Goal: Task Accomplishment & Management: Use online tool/utility

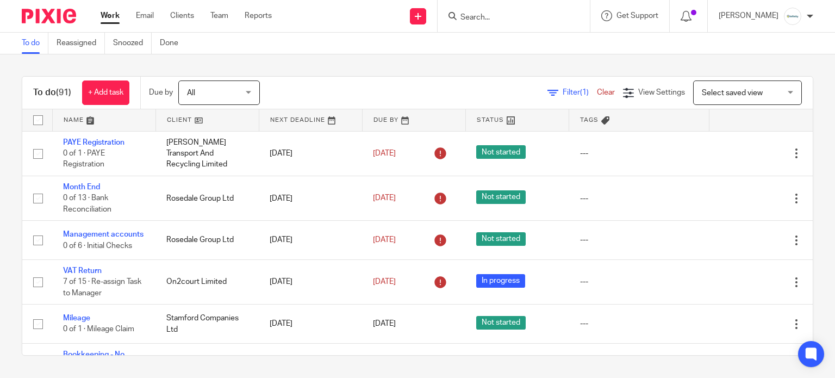
scroll to position [145, 0]
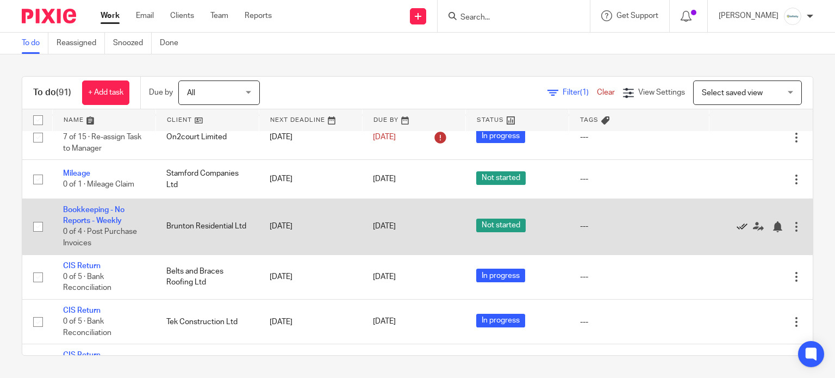
click at [737, 231] on icon at bounding box center [742, 226] width 11 height 11
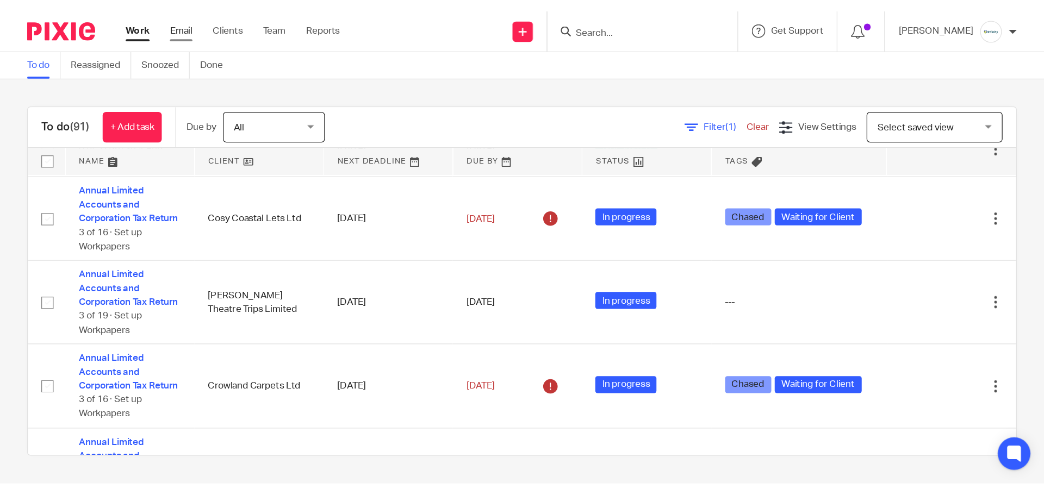
scroll to position [1377, 0]
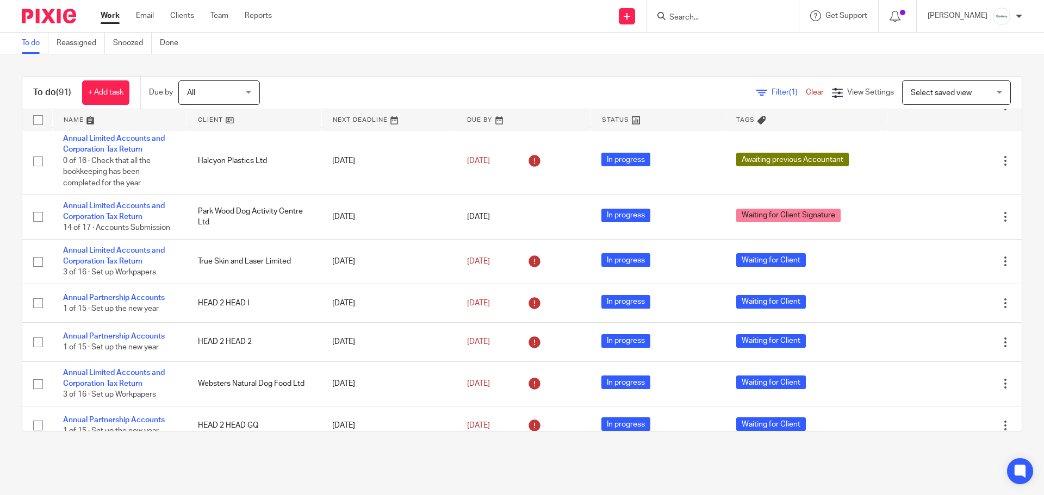
click at [738, 17] on input "Search" at bounding box center [717, 18] width 98 height 10
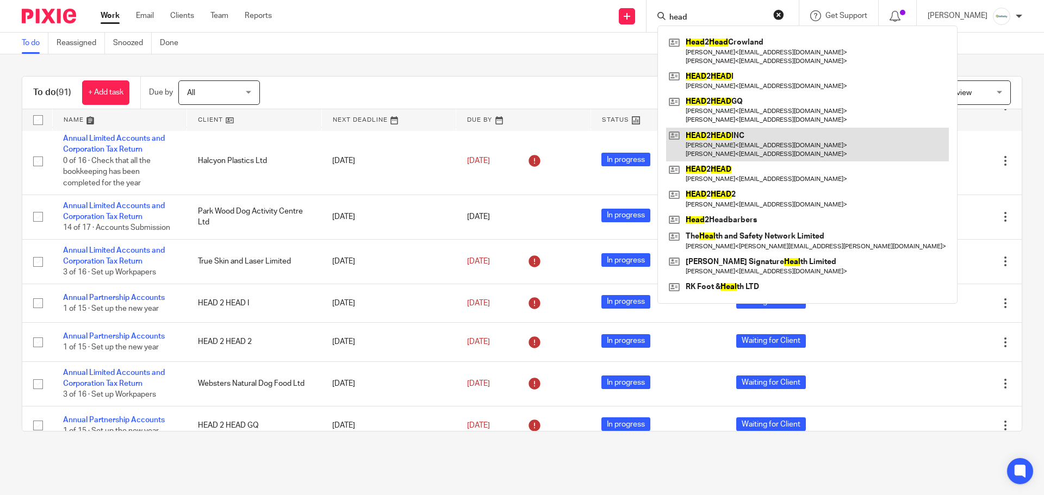
type input "head"
click at [775, 129] on link at bounding box center [807, 145] width 283 height 34
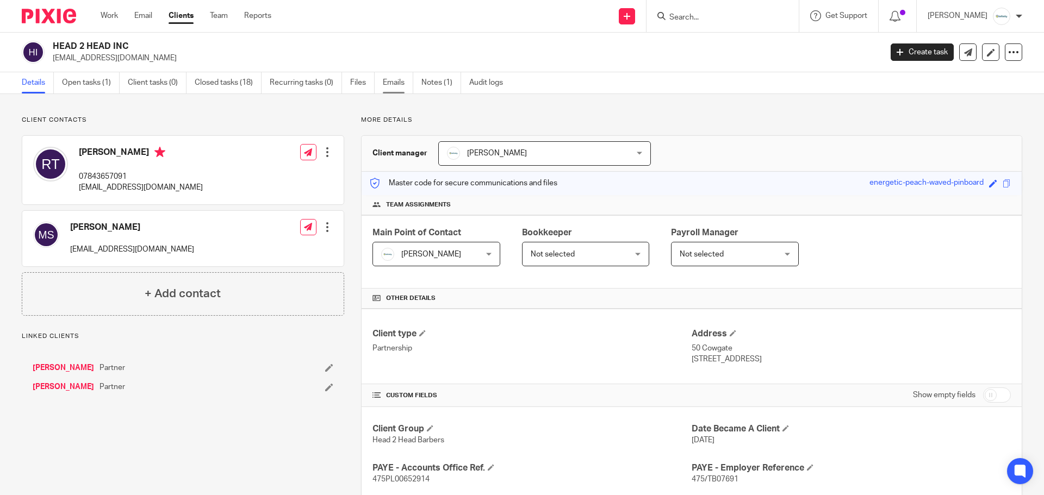
click at [399, 83] on link "Emails" at bounding box center [398, 82] width 30 height 21
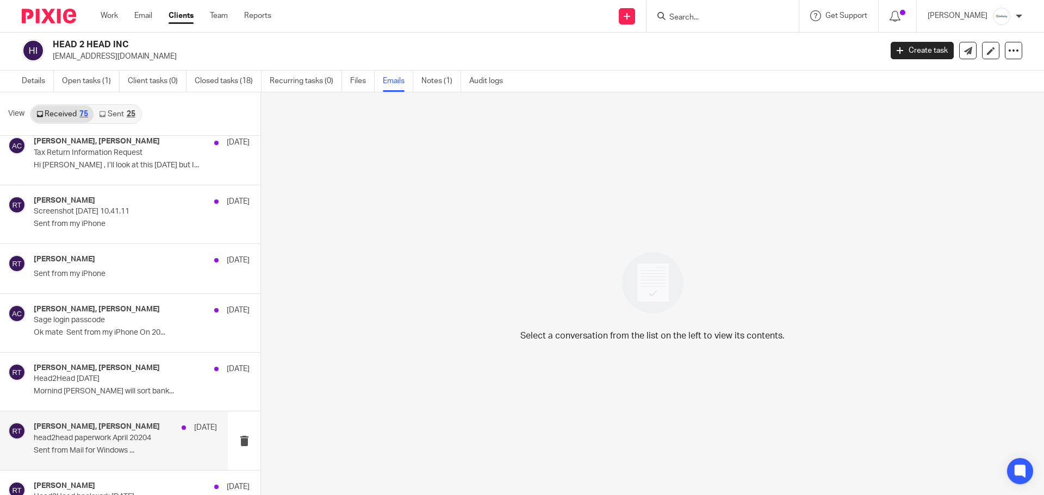
scroll to position [2439, 0]
click at [137, 343] on div "rob tyler, Adam Craft 20 Jun 2024 Sage login passcode Ok mate Sent from my iPho…" at bounding box center [142, 326] width 216 height 36
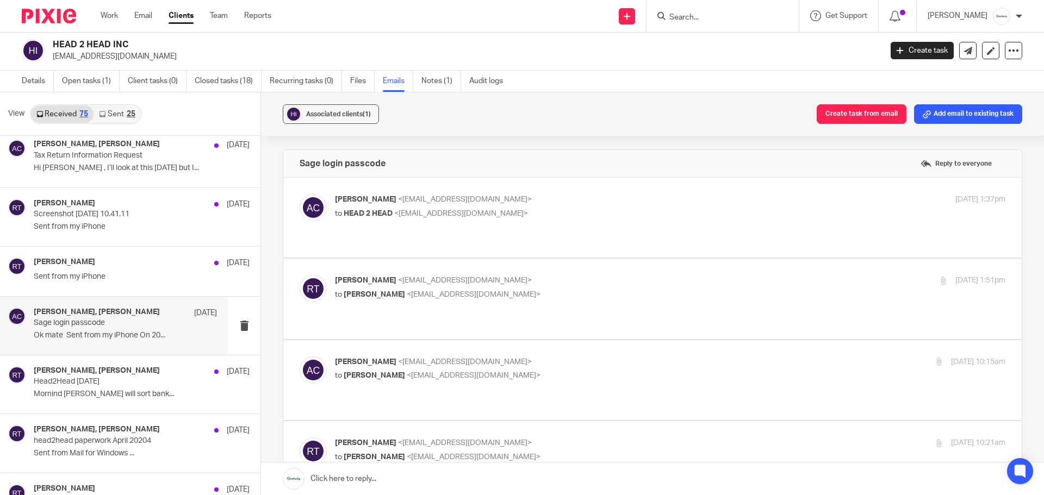
scroll to position [0, 0]
click at [536, 216] on p "to HEAD 2 HEAD <robtyler69@hotmail.co.uk>" at bounding box center [558, 213] width 447 height 11
checkbox input "true"
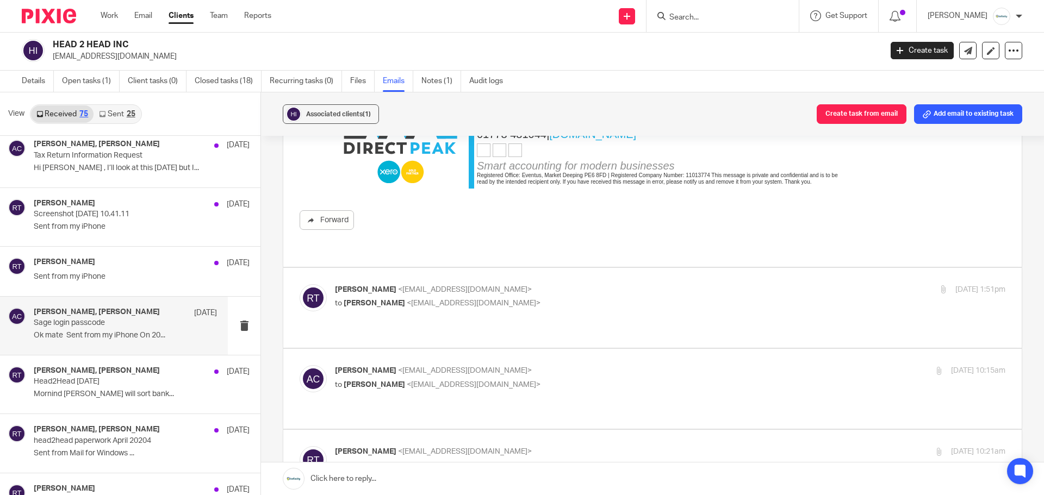
scroll to position [290, 0]
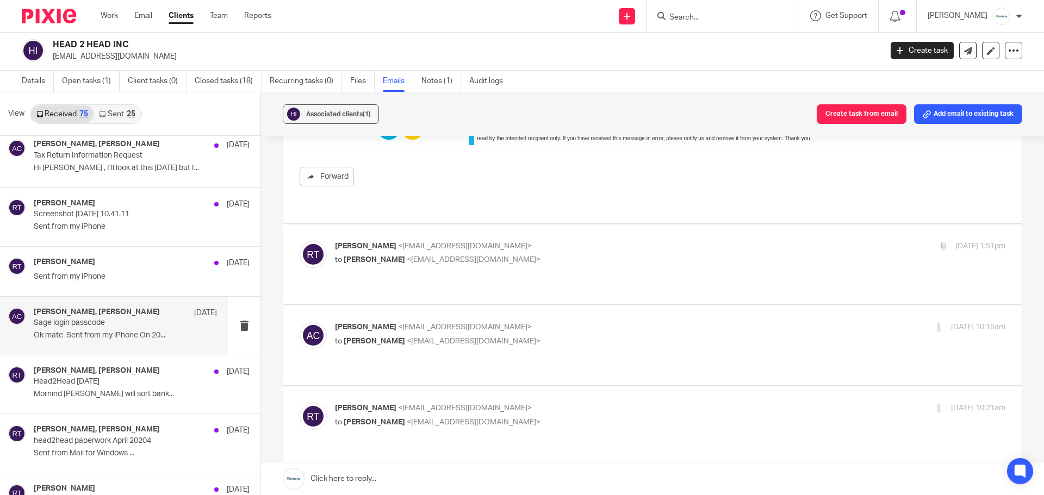
click at [547, 257] on label at bounding box center [652, 265] width 739 height 80
click at [300, 241] on input "checkbox" at bounding box center [299, 240] width 1 height 1
checkbox input "true"
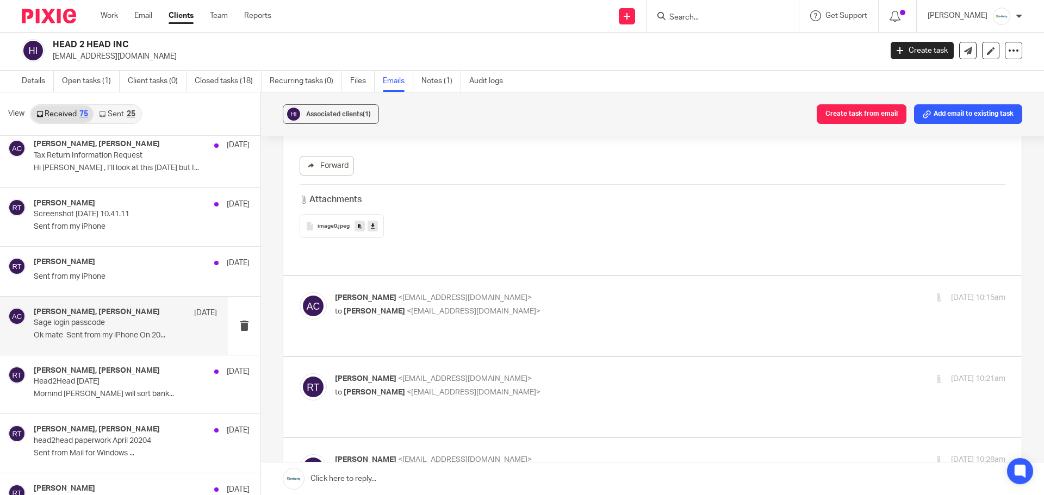
scroll to position [870, 0]
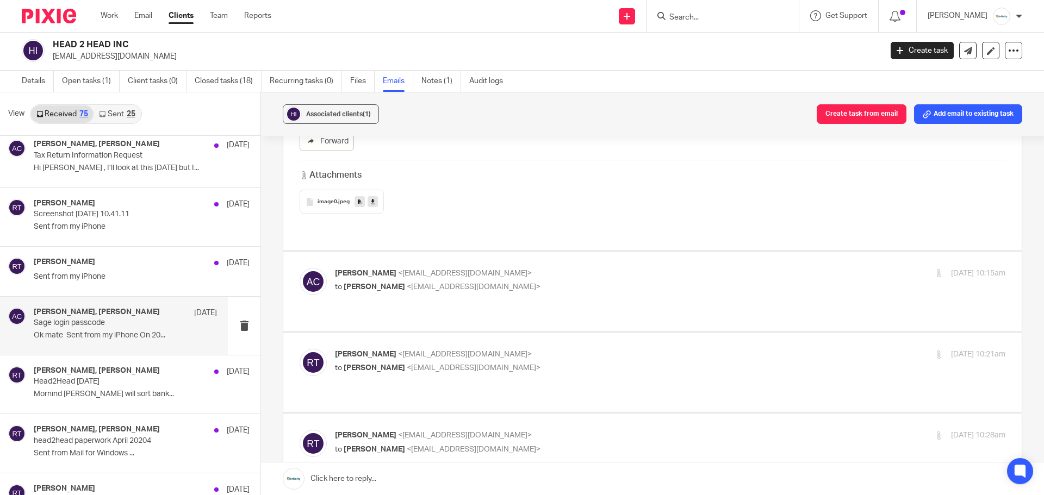
click at [547, 282] on p "to rob tyler <robtyler69@hotmail.co.uk>" at bounding box center [558, 287] width 447 height 11
checkbox input "true"
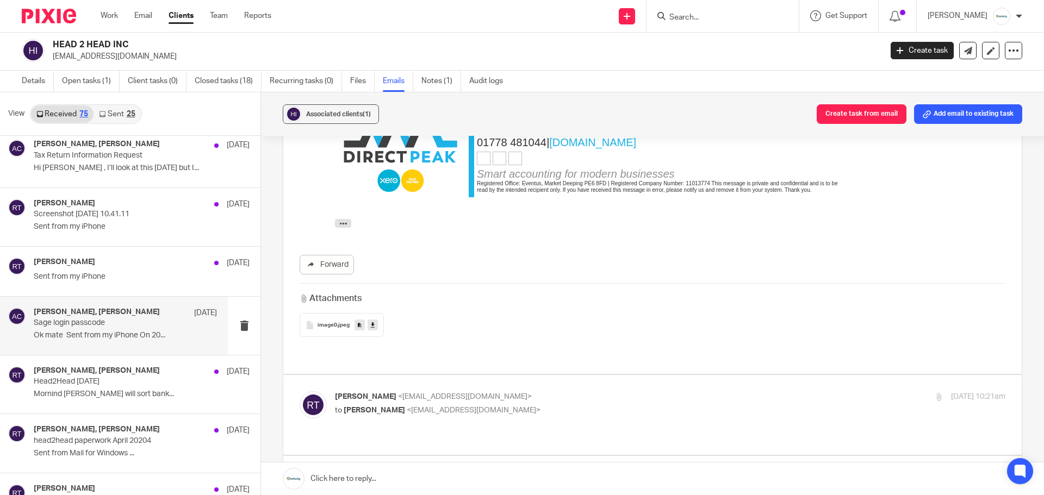
scroll to position [1233, 0]
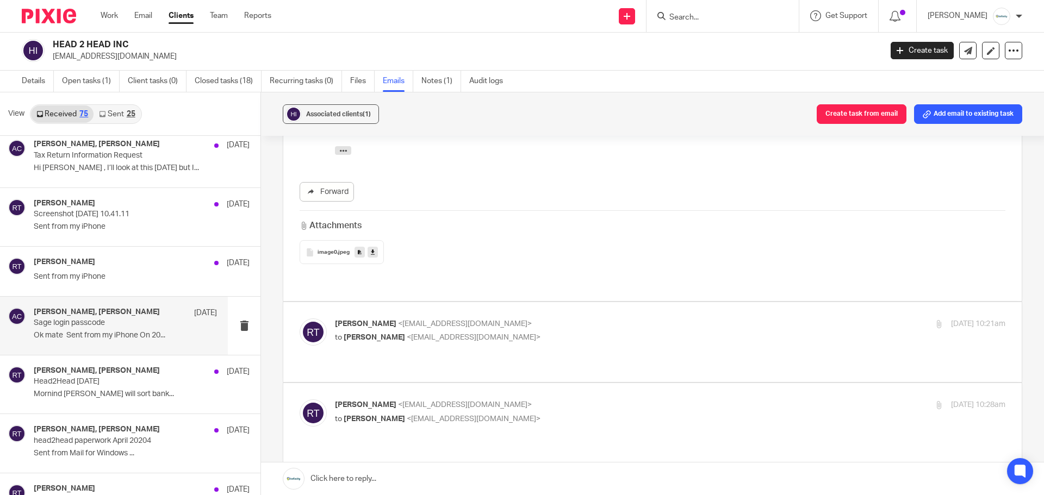
click at [547, 302] on label at bounding box center [652, 342] width 739 height 80
click at [300, 318] on input "checkbox" at bounding box center [299, 318] width 1 height 1
checkbox input "true"
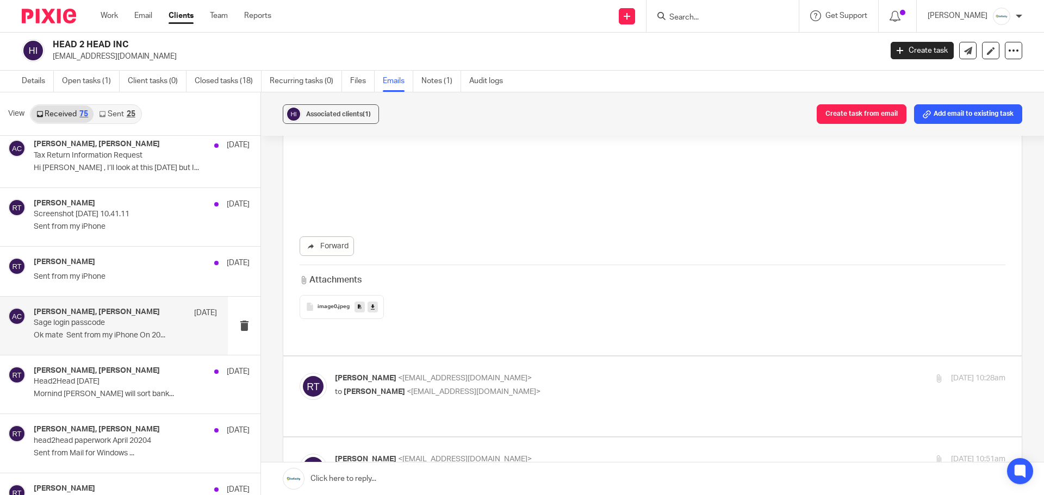
scroll to position [2103, 0]
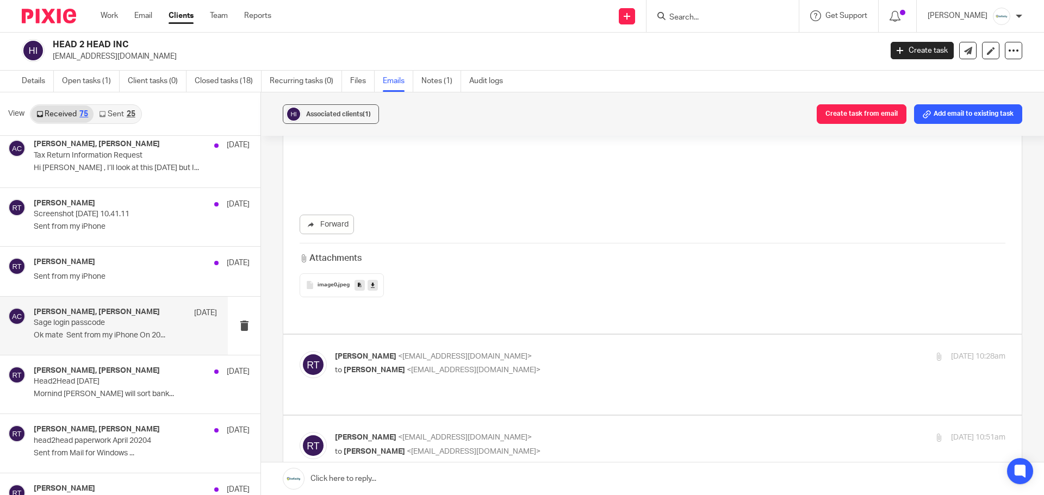
click at [554, 351] on p "rob tyler <robtyler69@hotmail.co.uk>" at bounding box center [558, 356] width 447 height 11
checkbox input "true"
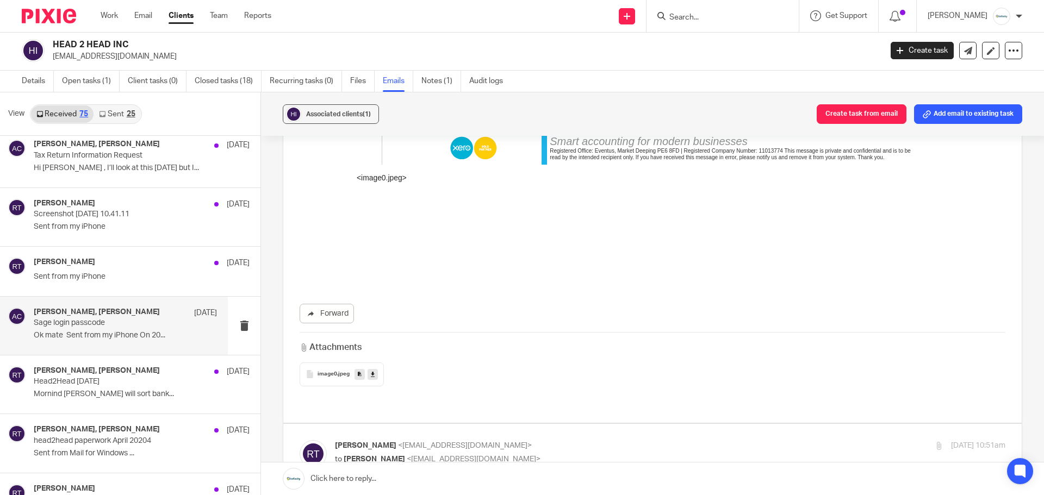
scroll to position [3045, 0]
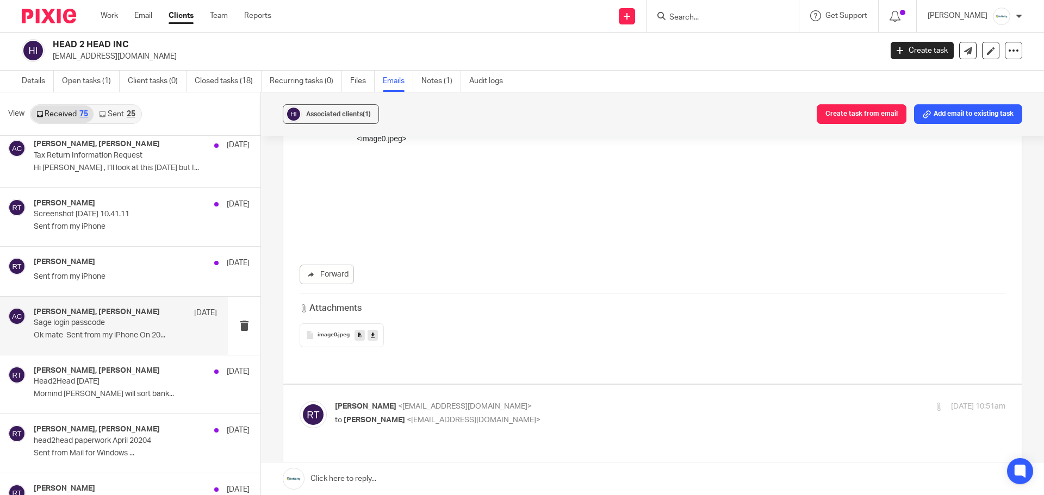
click at [543, 401] on div "rob tyler <robtyler69@hotmail.co.uk> to Adam Craft <a.craft@directpeak.co.uk>" at bounding box center [558, 413] width 447 height 25
checkbox input "true"
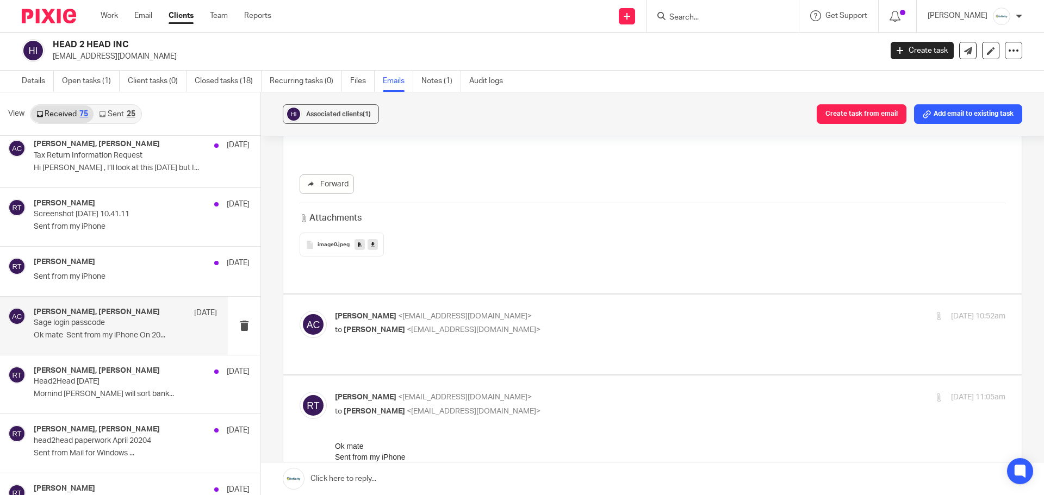
scroll to position [3988, 0]
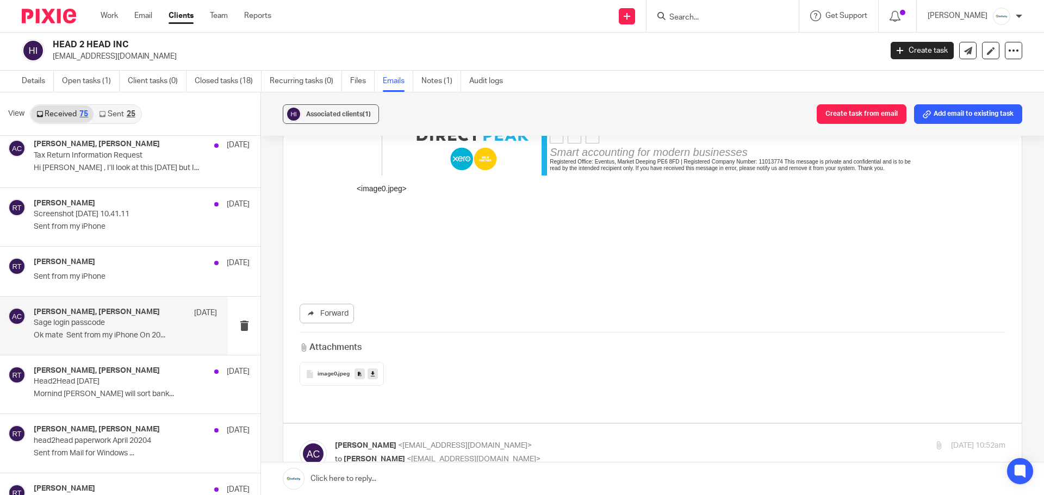
click at [543, 440] on p "Adam Craft <a.craft@directpeak.co.uk>" at bounding box center [558, 445] width 447 height 11
checkbox input "true"
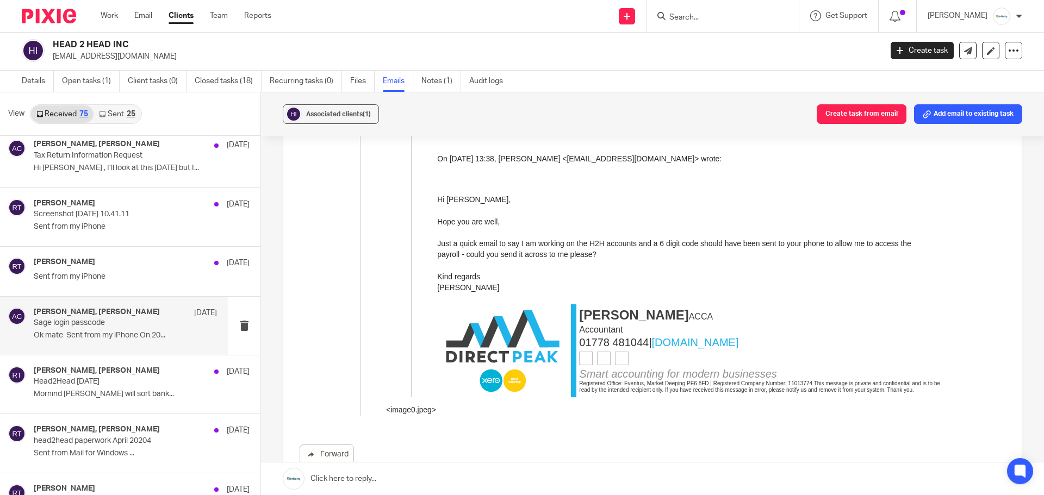
scroll to position [5502, 0]
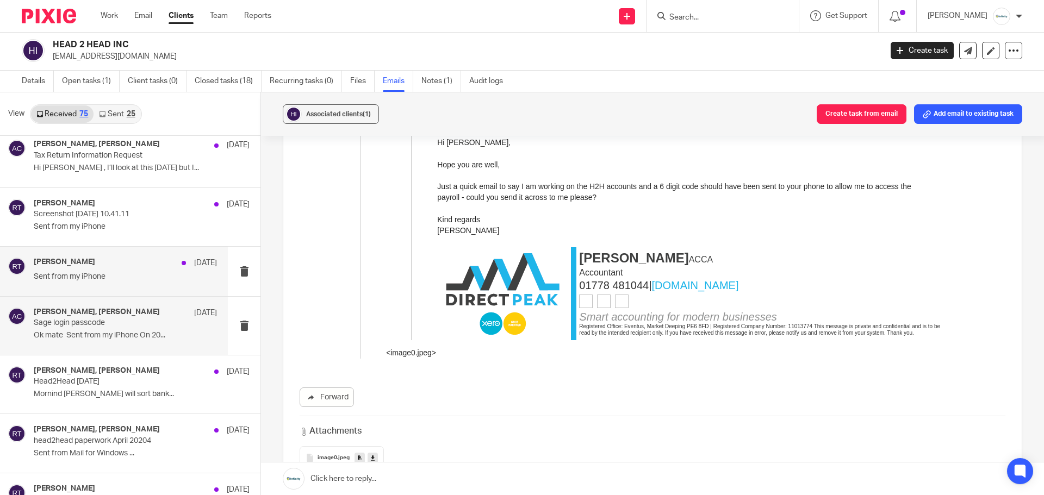
click at [107, 265] on div "rob tyler 21 Jun 2024" at bounding box center [125, 263] width 183 height 11
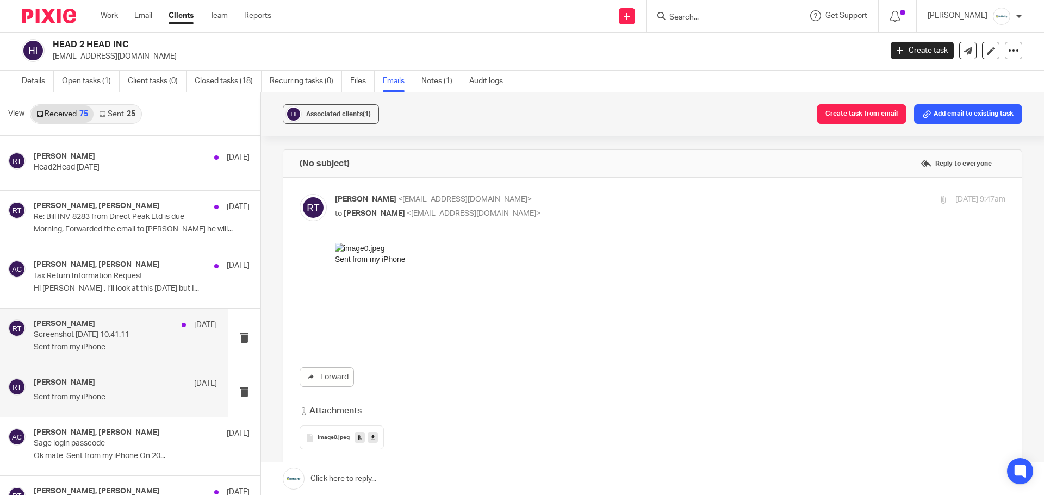
scroll to position [2294, 0]
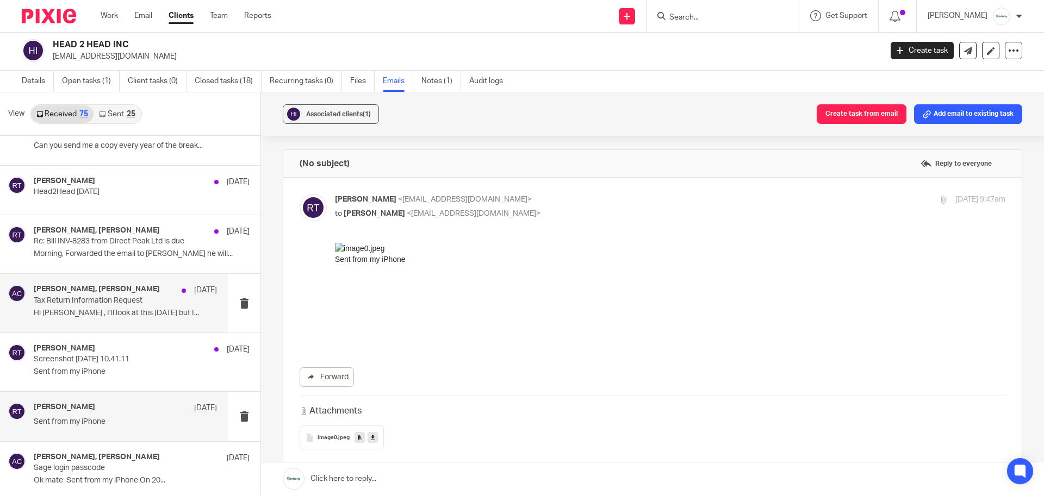
click at [128, 301] on p "Tax Return Information Request" at bounding box center [107, 300] width 147 height 9
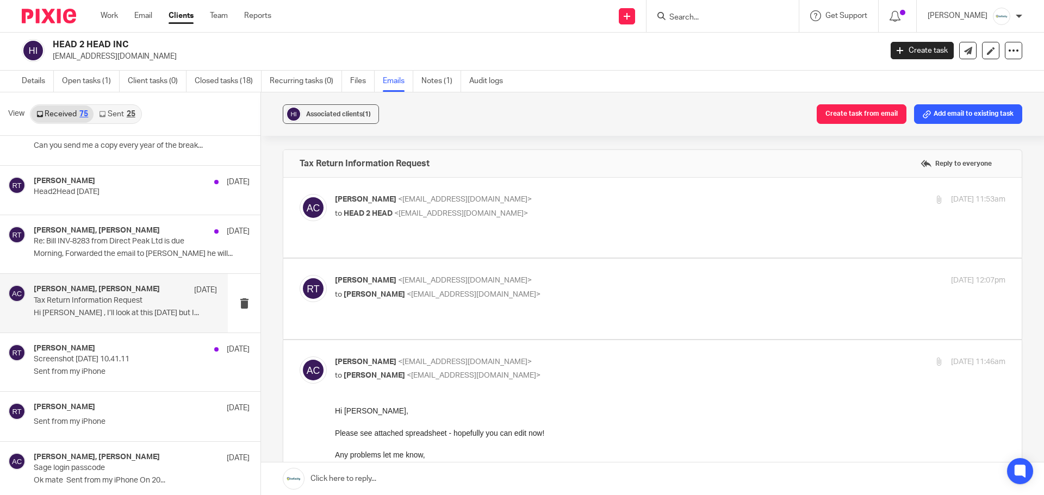
scroll to position [0, 0]
click at [562, 218] on p "to HEAD 2 HEAD <robtyler69@hotmail.co.uk>" at bounding box center [558, 213] width 447 height 11
checkbox input "true"
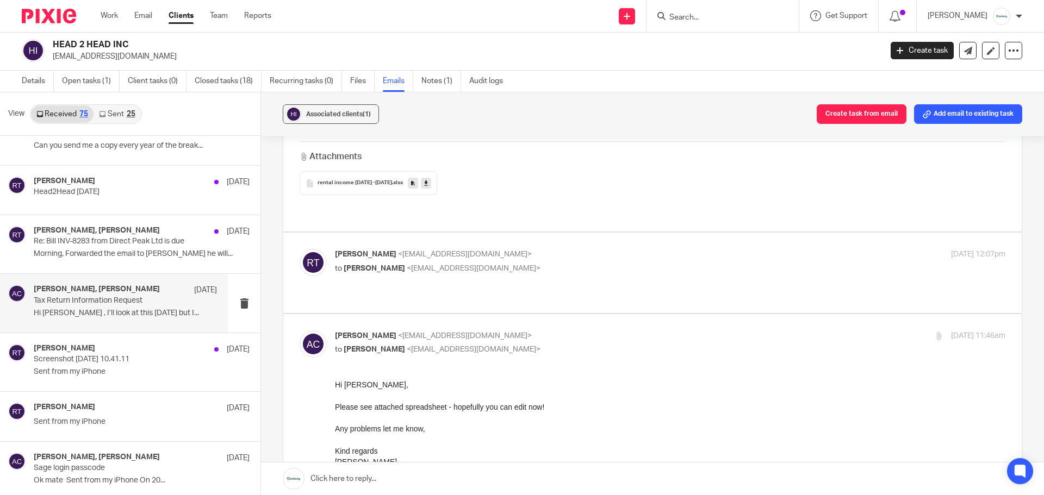
scroll to position [435, 0]
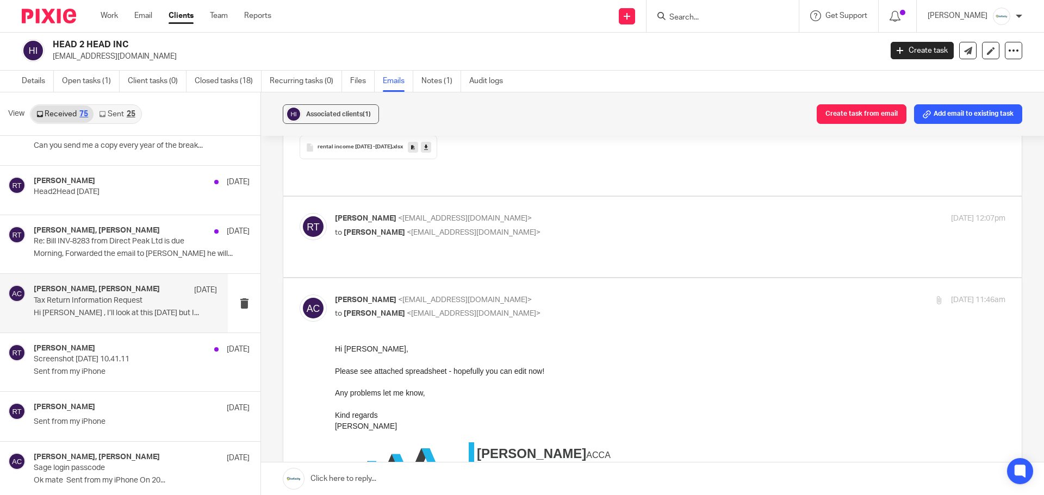
click at [562, 227] on p "to Adam Craft <a.craft@directpeak.co.uk>" at bounding box center [558, 232] width 447 height 11
checkbox input "true"
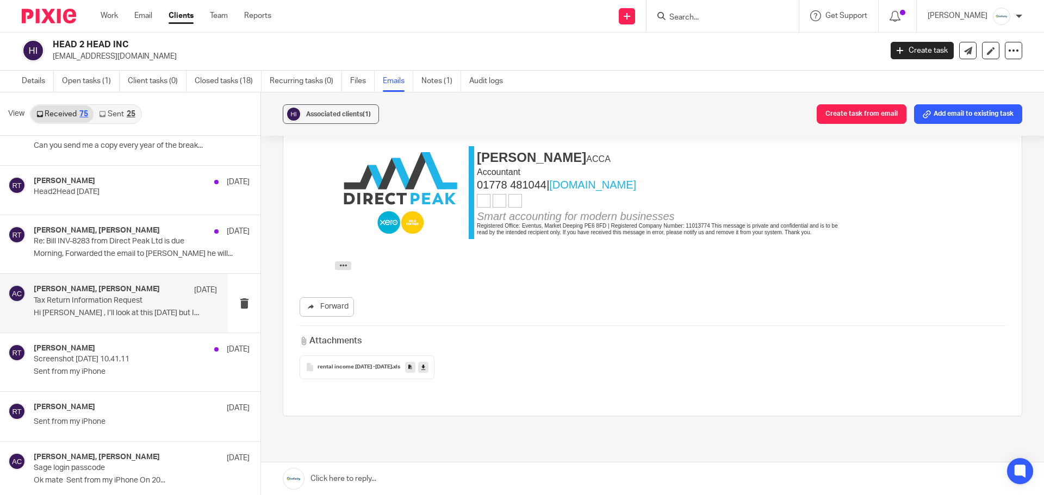
scroll to position [1181, 0]
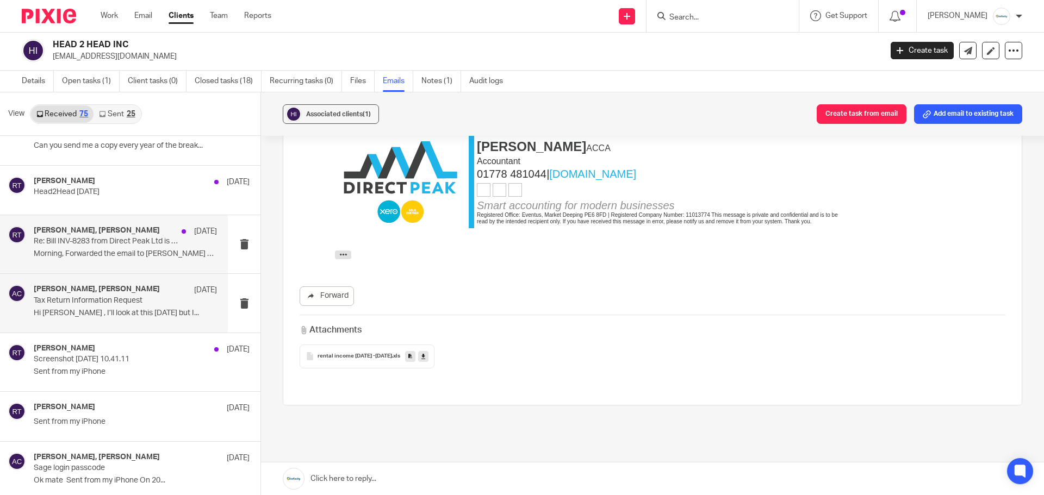
click at [132, 254] on p "Morning, Forwarded the email to Connor he will..." at bounding box center [125, 254] width 183 height 9
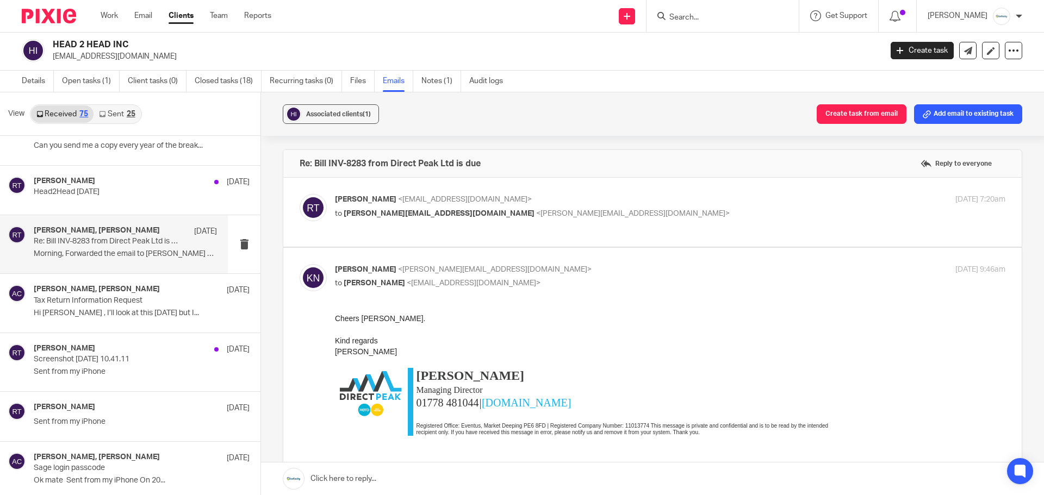
scroll to position [0, 0]
click at [534, 219] on p "to k.newman@directpeak.co.uk <k.newman@directpeak.co.uk>" at bounding box center [558, 213] width 447 height 11
checkbox input "true"
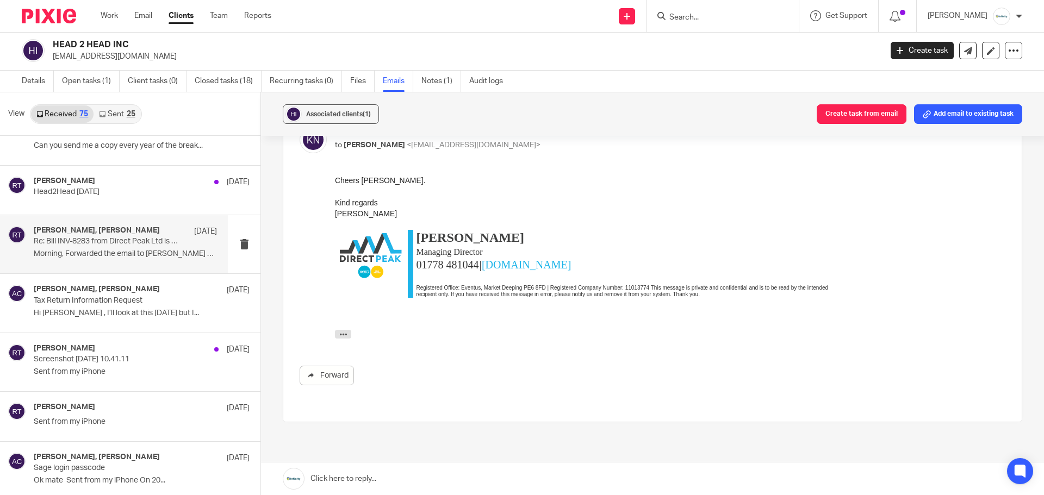
scroll to position [798, 0]
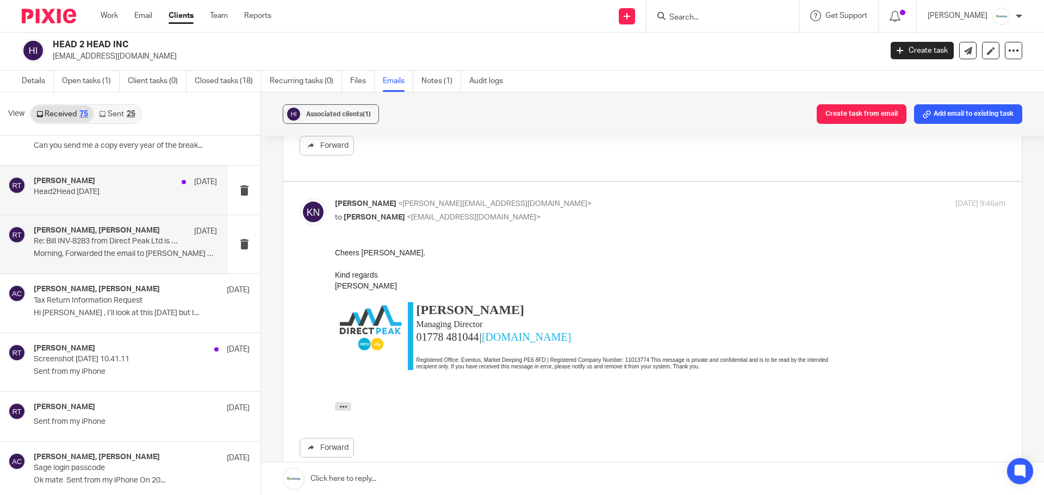
click at [106, 192] on p "Head2Head june 2024" at bounding box center [107, 192] width 147 height 9
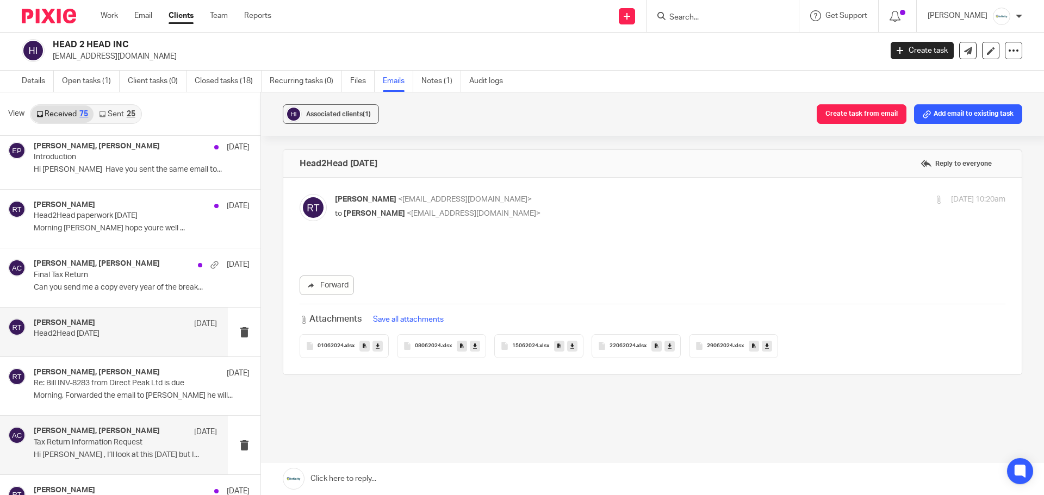
scroll to position [2149, 0]
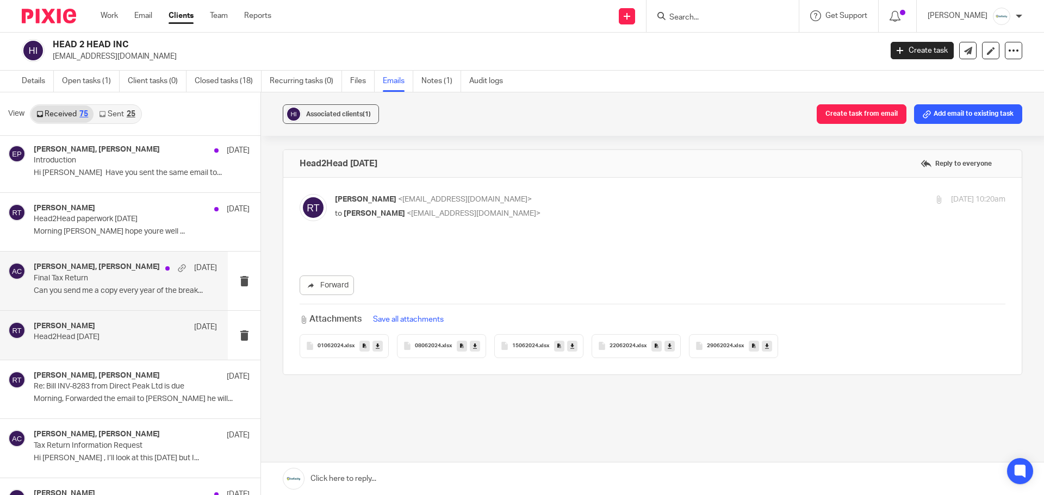
click at [126, 281] on p "Final Tax Return" at bounding box center [107, 278] width 147 height 9
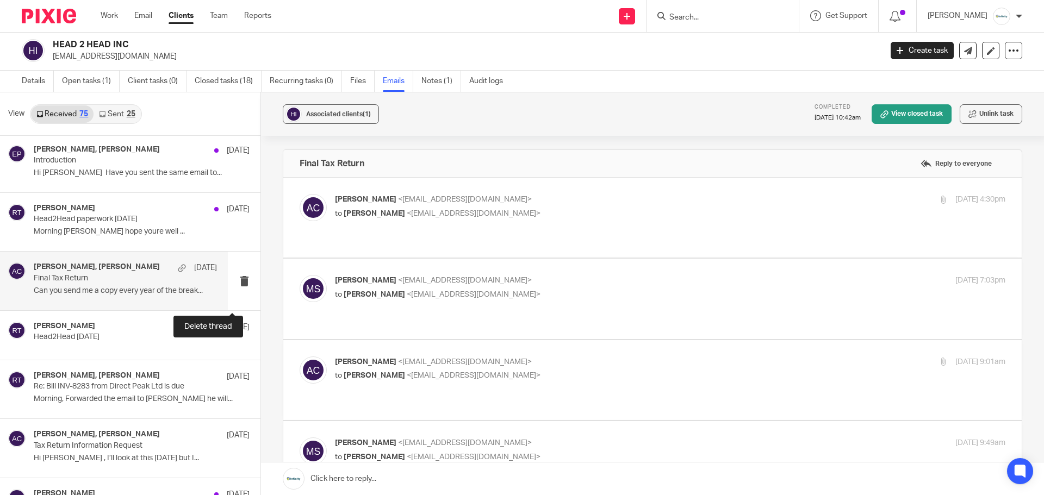
scroll to position [0, 0]
click at [585, 205] on p "Adam Craft <a.craft@directpeak.co.uk>" at bounding box center [558, 199] width 447 height 11
checkbox input "true"
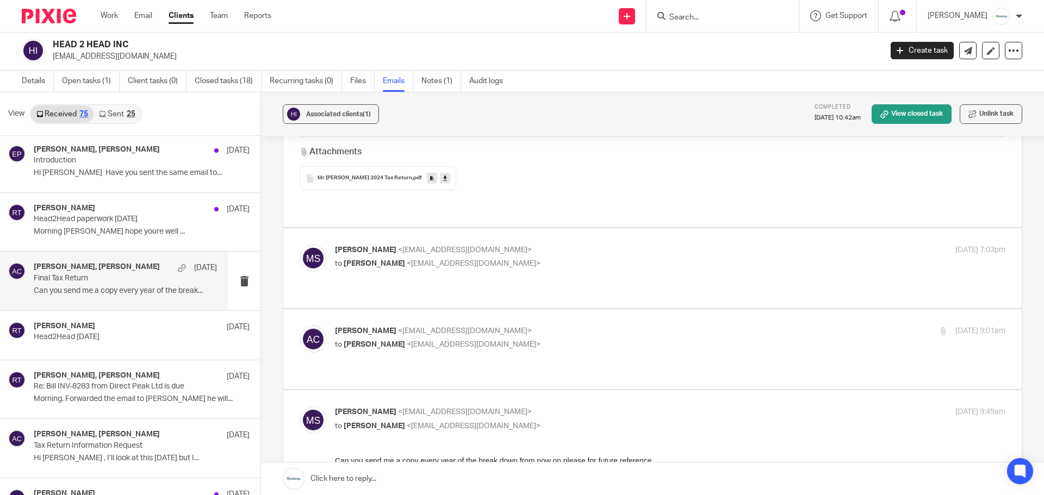
scroll to position [362, 0]
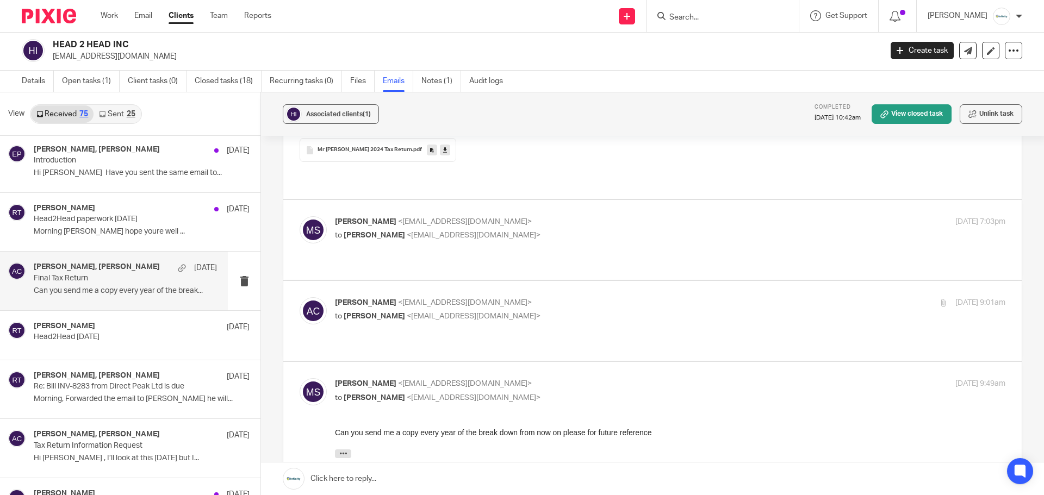
click at [585, 216] on p "Mark Stacey <demonbarber84@gmail.com>" at bounding box center [558, 221] width 447 height 11
checkbox input "true"
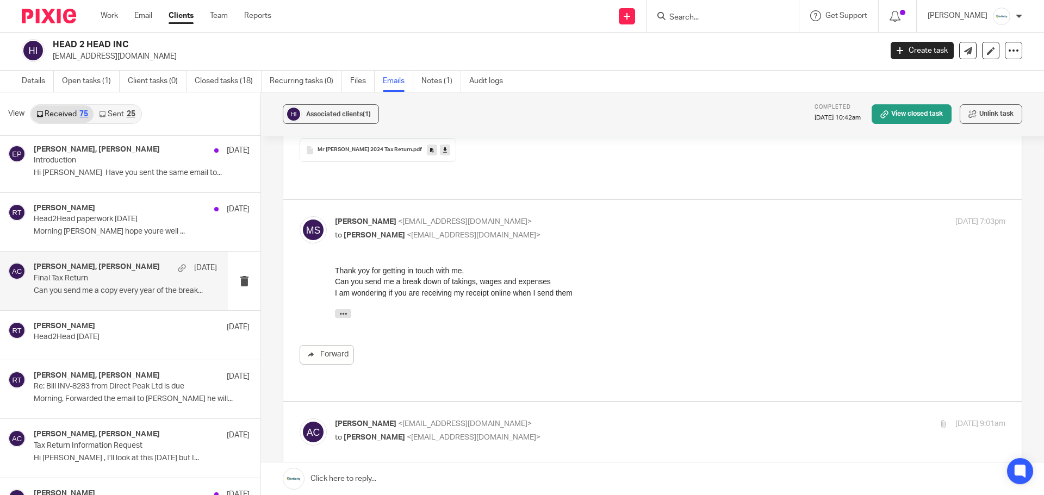
scroll to position [435, 0]
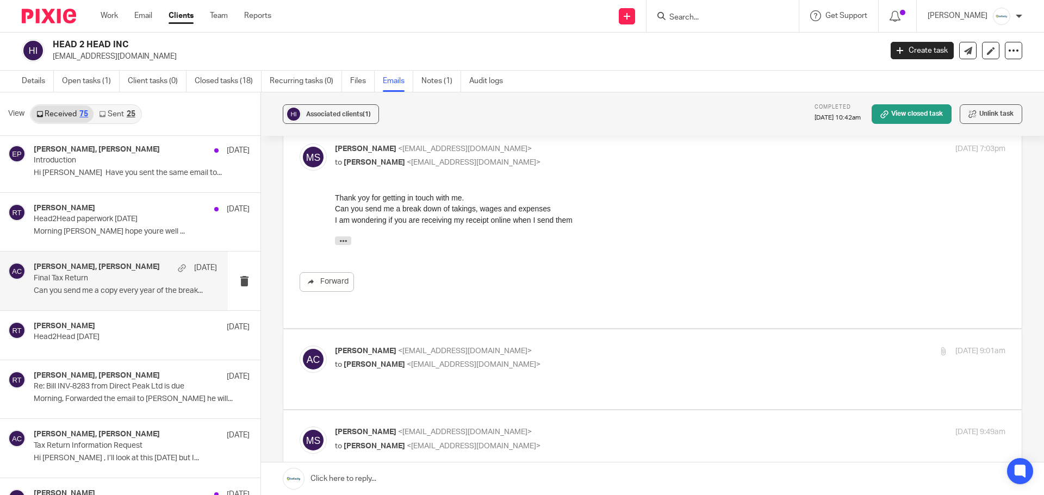
click at [580, 346] on p "Adam Craft <a.craft@directpeak.co.uk>" at bounding box center [558, 351] width 447 height 11
checkbox input "true"
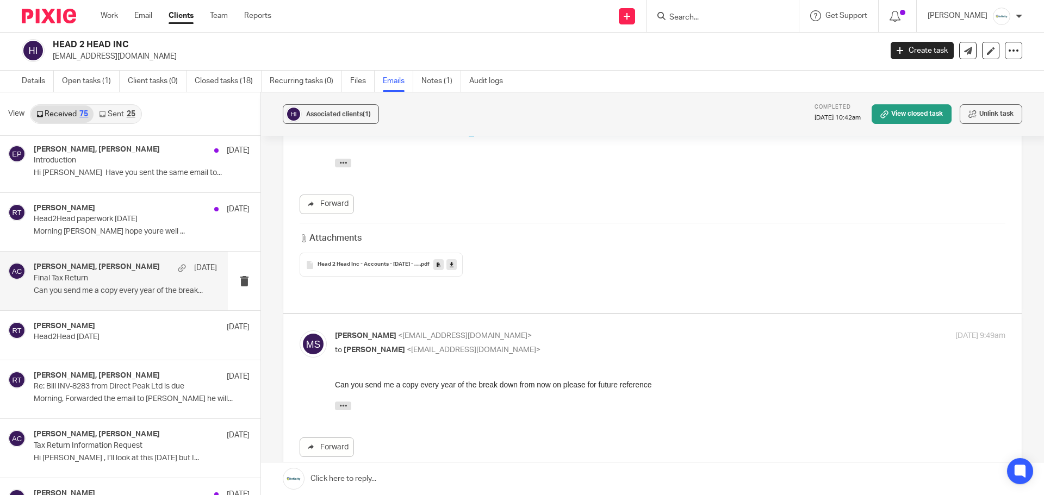
scroll to position [942, 0]
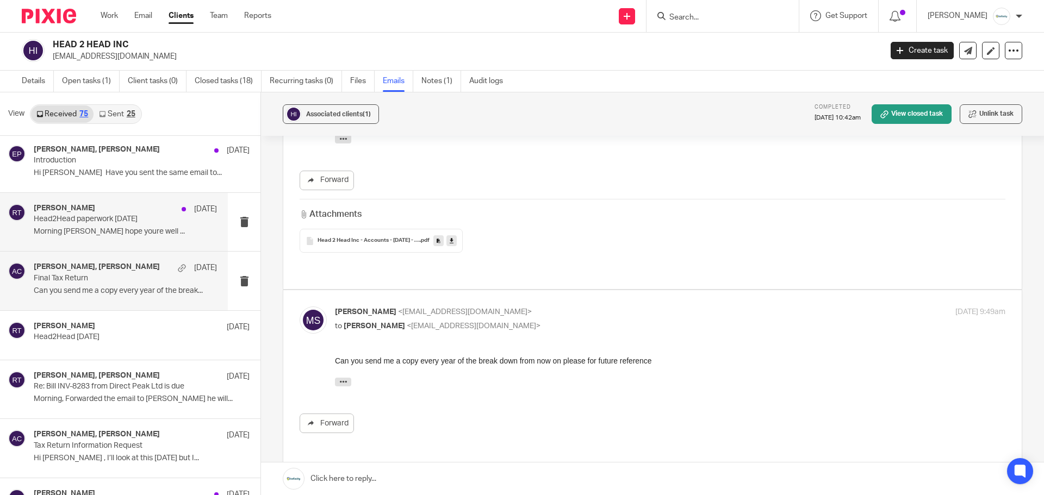
click at [176, 212] on div "6 Aug 2024" at bounding box center [196, 209] width 41 height 11
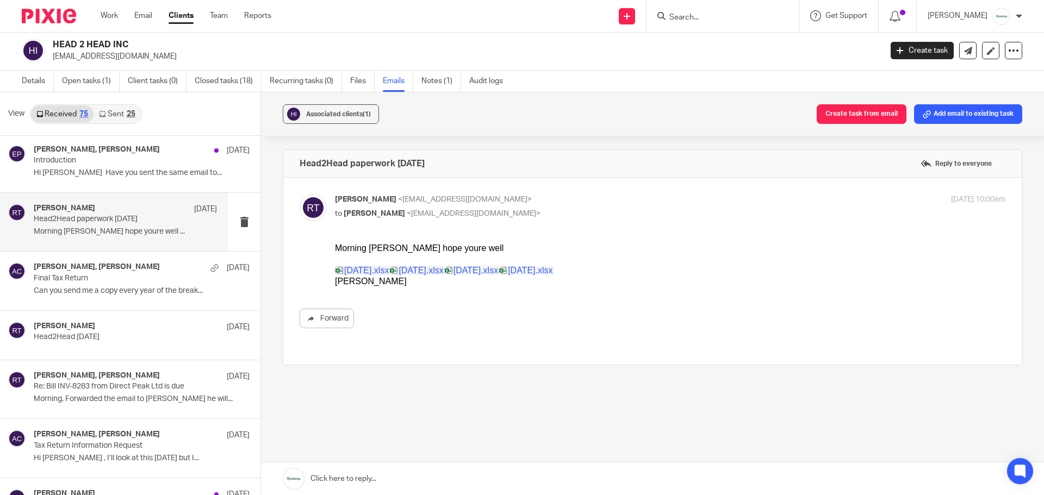
scroll to position [0, 0]
click at [124, 163] on p "Introduction" at bounding box center [107, 160] width 147 height 9
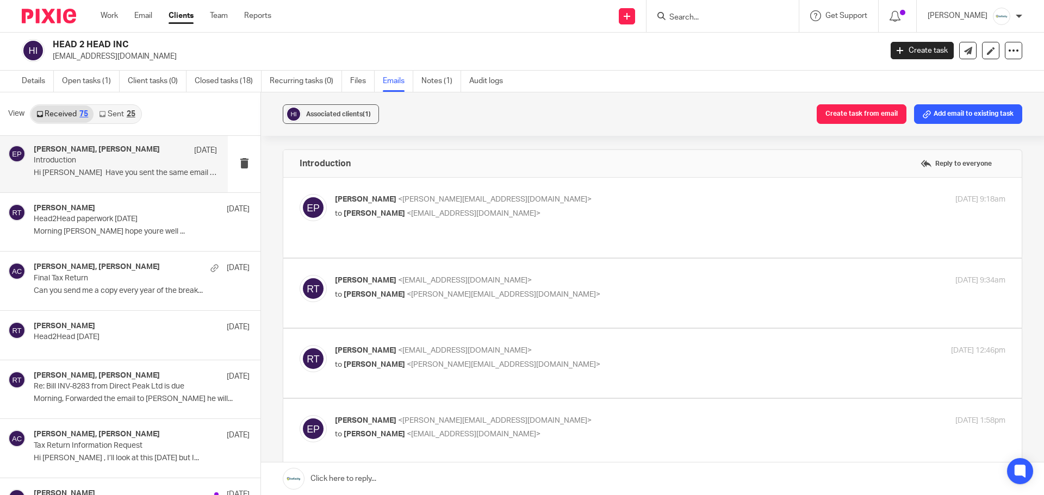
click at [537, 208] on p "to rob tyler <robtyler69@hotmail.co.uk>" at bounding box center [558, 213] width 447 height 11
checkbox input "true"
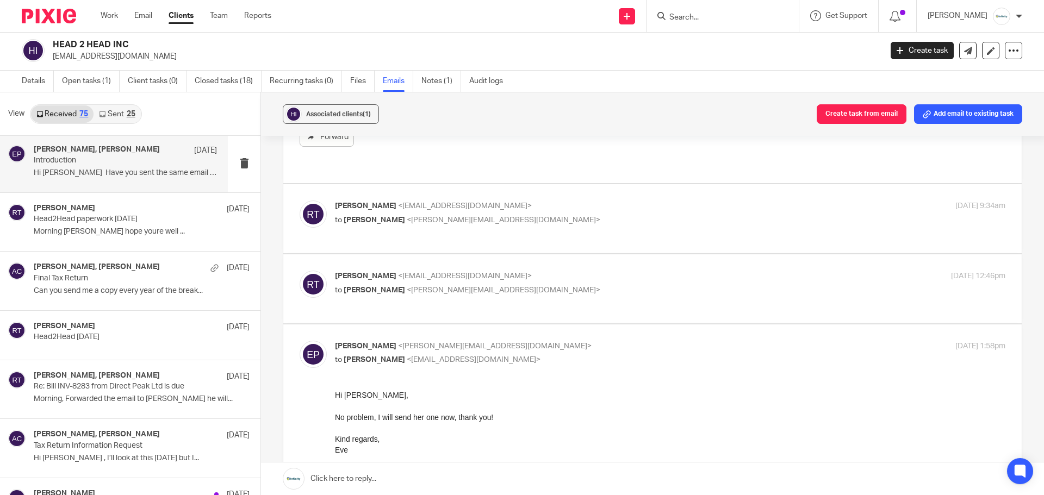
scroll to position [363, 0]
click at [537, 208] on div "rob tyler <robtyler69@hotmail.co.uk> to Eve Parker <e.parker@directpeak.co.uk> …" at bounding box center [653, 218] width 706 height 36
click at [516, 200] on p "rob tyler <robtyler69@hotmail.co.uk>" at bounding box center [558, 205] width 447 height 11
checkbox input "true"
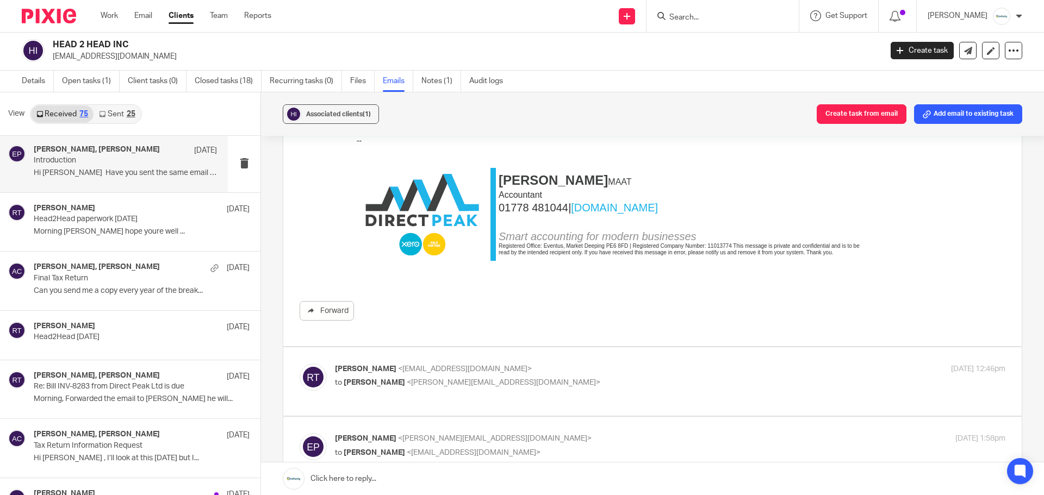
scroll to position [798, 0]
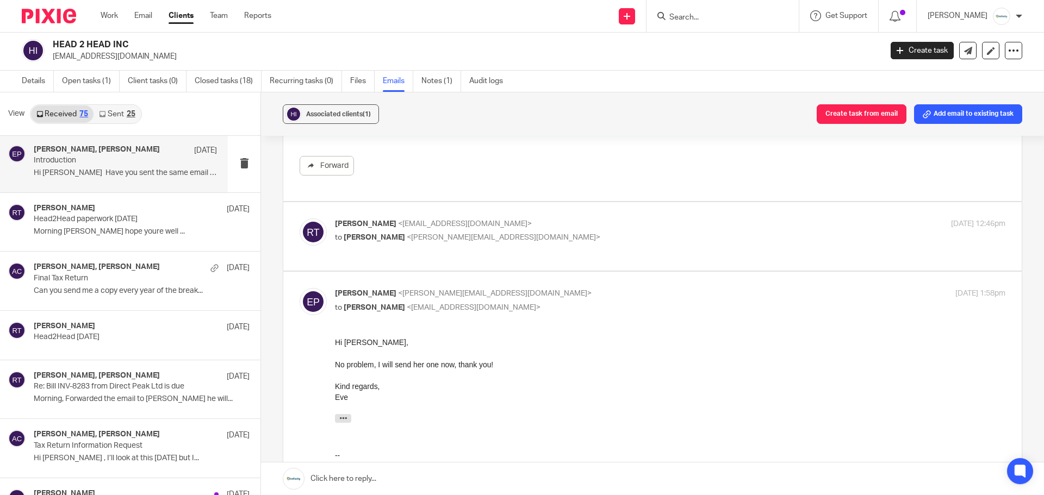
click at [556, 219] on div "rob tyler <robtyler69@hotmail.co.uk> to Eve Parker <e.parker@directpeak.co.uk>" at bounding box center [558, 231] width 447 height 25
checkbox input "true"
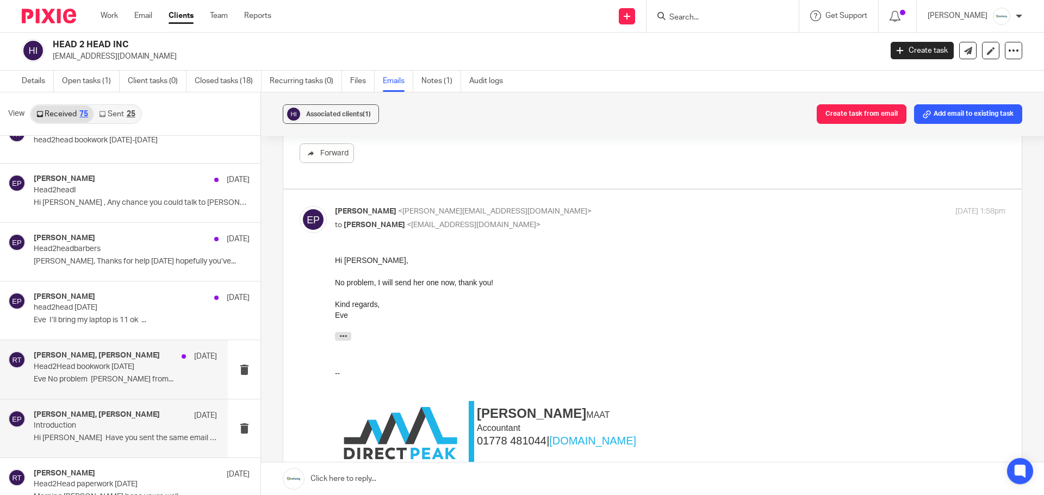
scroll to position [1859, 0]
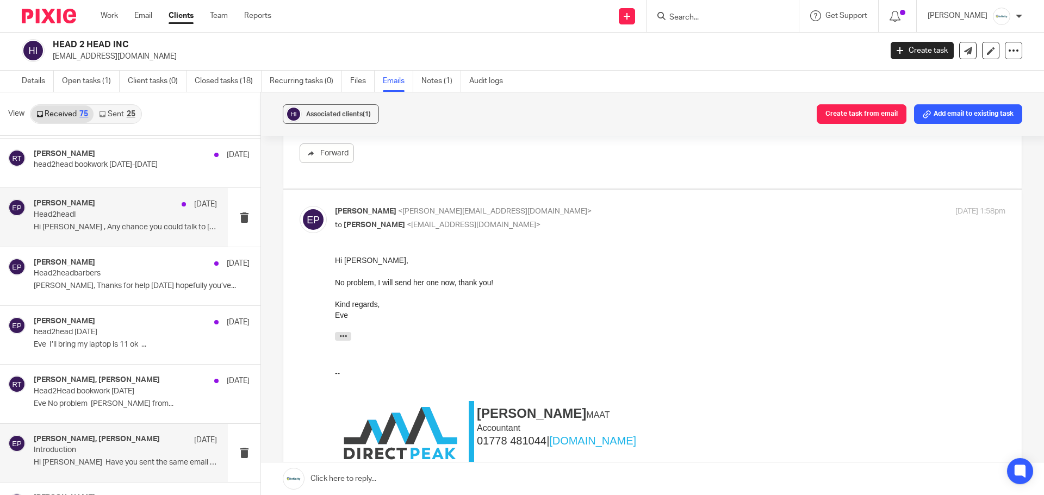
click at [138, 202] on div "Eve Parker 18 Oct" at bounding box center [125, 204] width 183 height 11
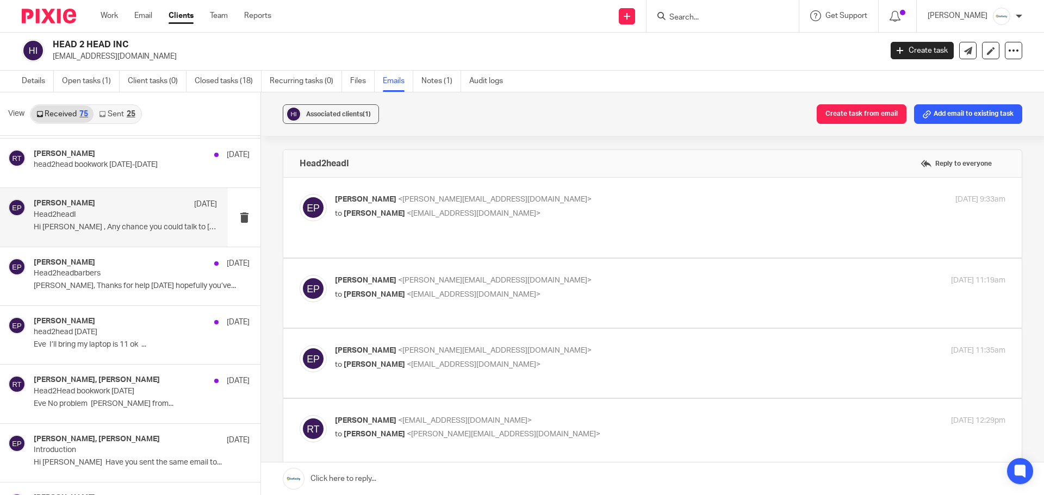
scroll to position [0, 0]
click at [530, 214] on p "to rob tyler <robtyler69@hotmail.co.uk>" at bounding box center [558, 213] width 447 height 11
checkbox input "true"
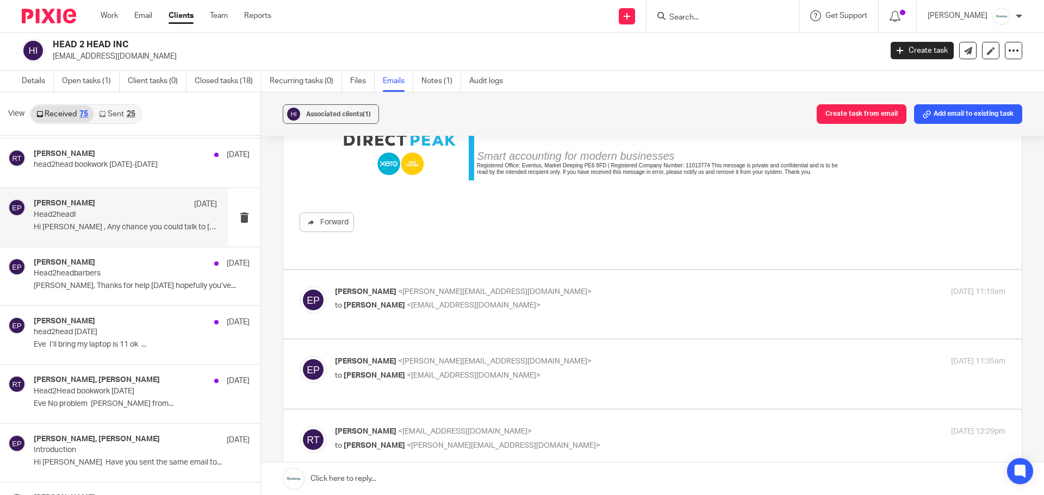
scroll to position [290, 0]
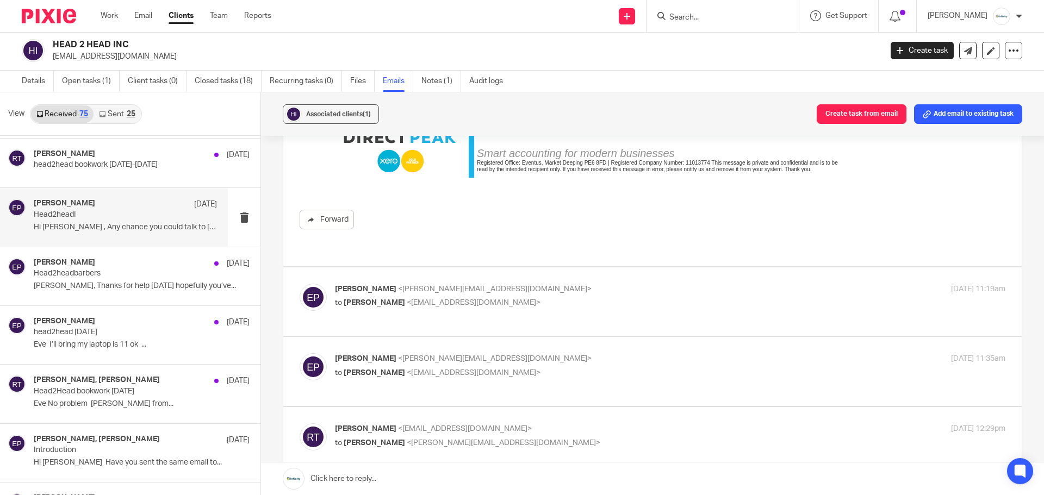
click at [615, 300] on div "Eve Parker <e.parker@directpeak.co.uk> to rob tyler <robtyler69@hotmail.co.uk> …" at bounding box center [670, 297] width 671 height 27
checkbox input "true"
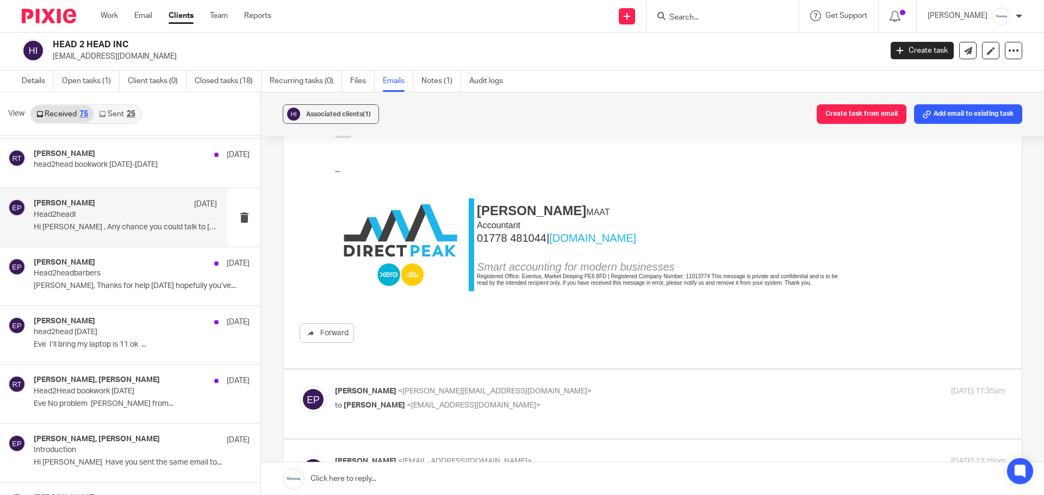
scroll to position [653, 0]
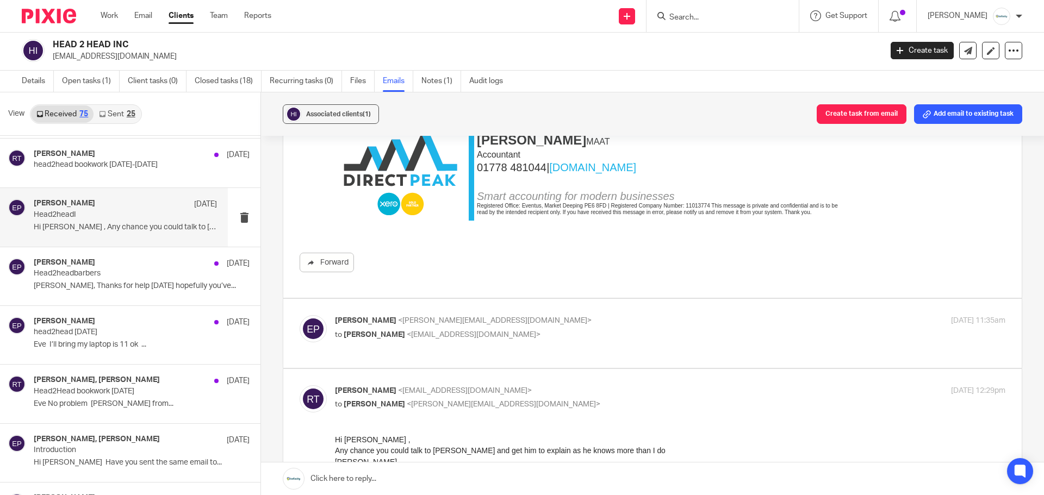
click at [613, 315] on p "Eve Parker <e.parker@directpeak.co.uk>" at bounding box center [558, 320] width 447 height 11
checkbox input "true"
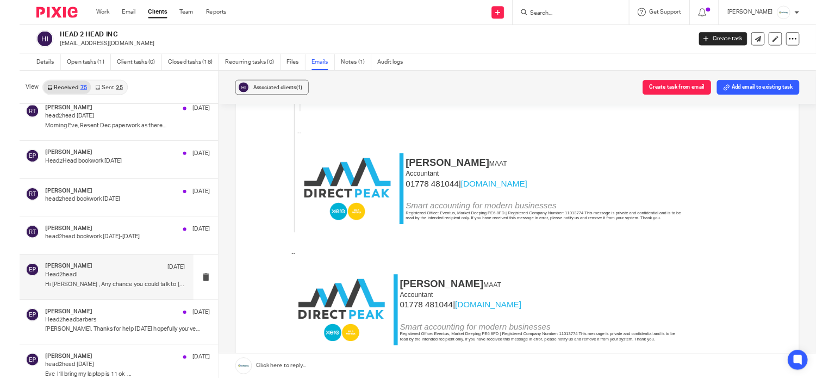
scroll to position [1830, 0]
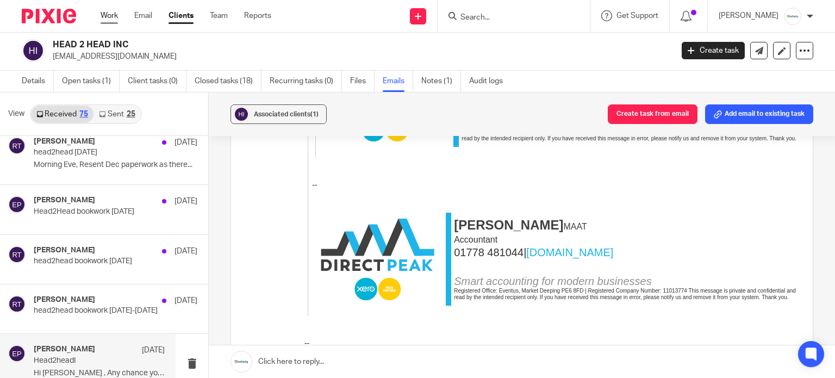
click at [104, 15] on link "Work" at bounding box center [109, 15] width 17 height 11
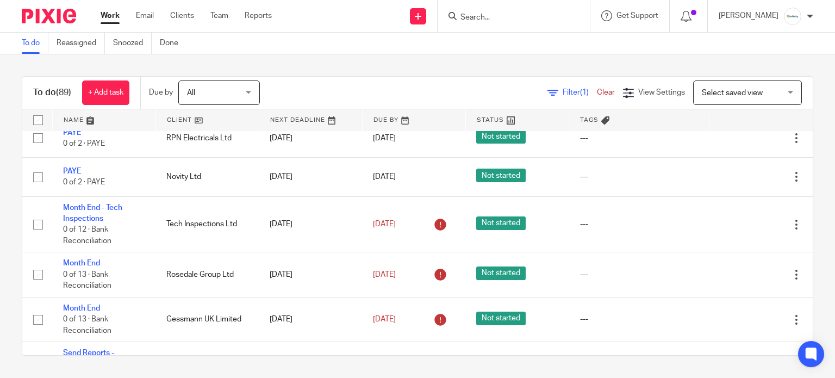
scroll to position [580, 0]
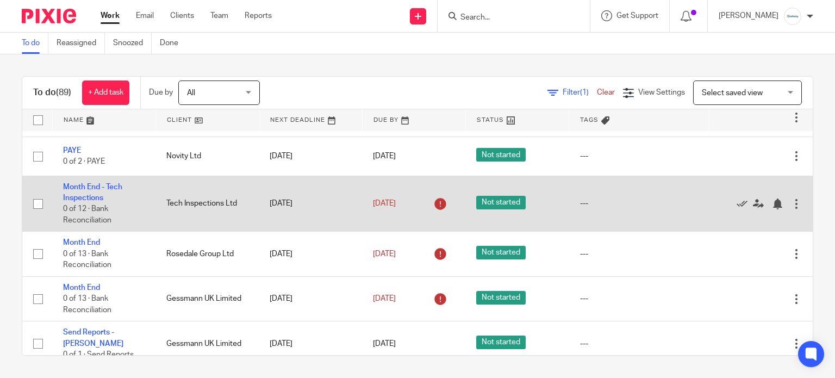
drag, startPoint x: 79, startPoint y: 193, endPoint x: 109, endPoint y: 197, distance: 30.2
click at [109, 197] on td "Month End - Tech Inspections 0 of 12 · Bank Reconciliation" at bounding box center [103, 204] width 103 height 56
drag, startPoint x: 76, startPoint y: 195, endPoint x: 71, endPoint y: 188, distance: 8.3
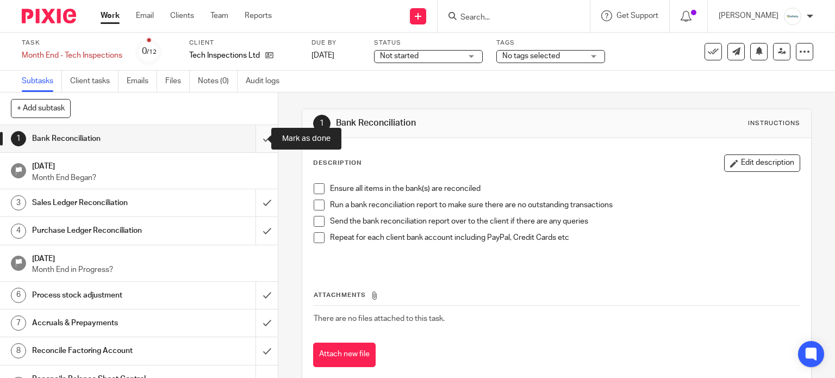
click at [251, 139] on input "submit" at bounding box center [139, 138] width 278 height 27
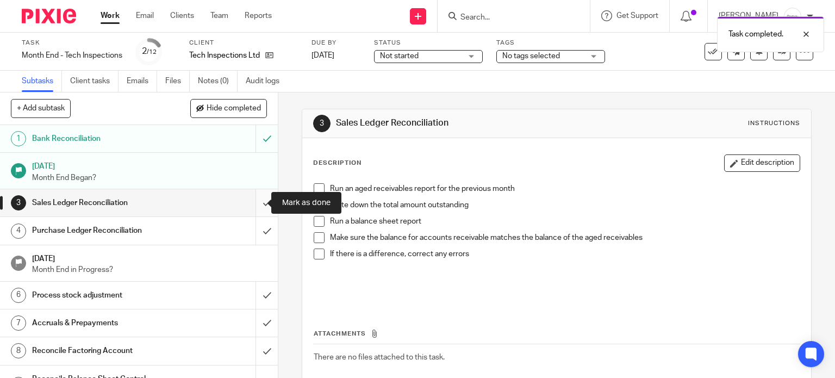
click at [253, 196] on input "submit" at bounding box center [139, 202] width 278 height 27
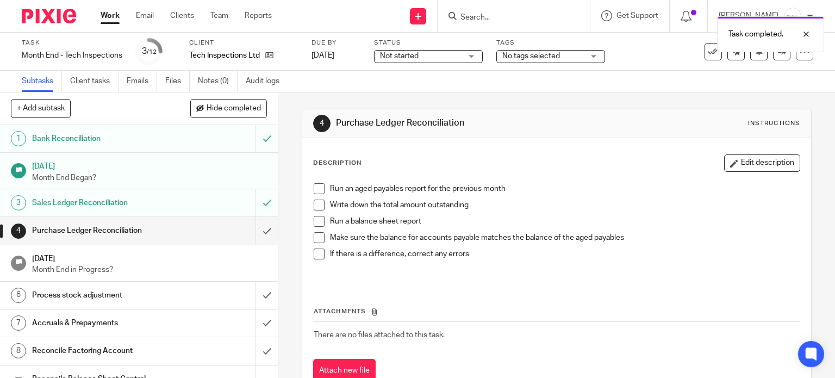
click at [254, 226] on input "submit" at bounding box center [139, 230] width 278 height 27
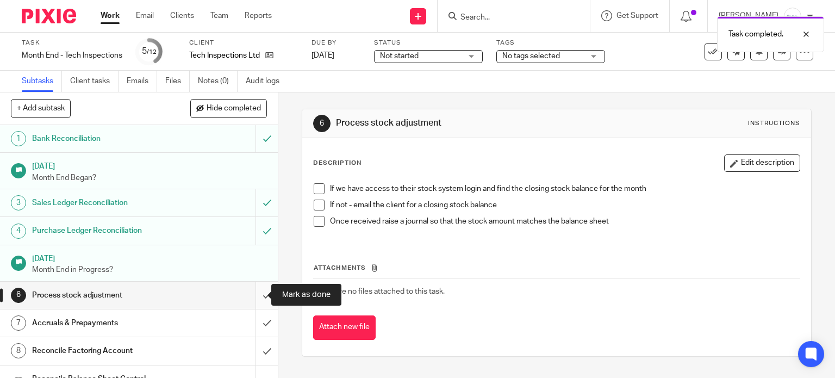
click at [255, 297] on input "submit" at bounding box center [139, 295] width 278 height 27
